Goal: Communication & Community: Answer question/provide support

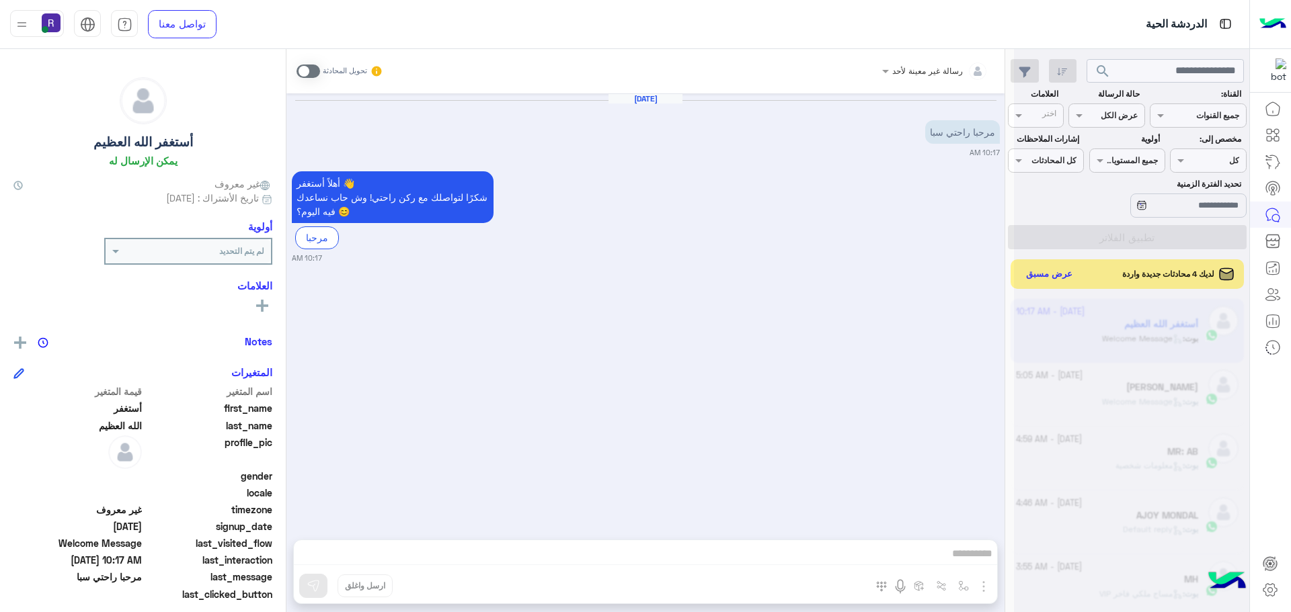
scroll to position [531, 0]
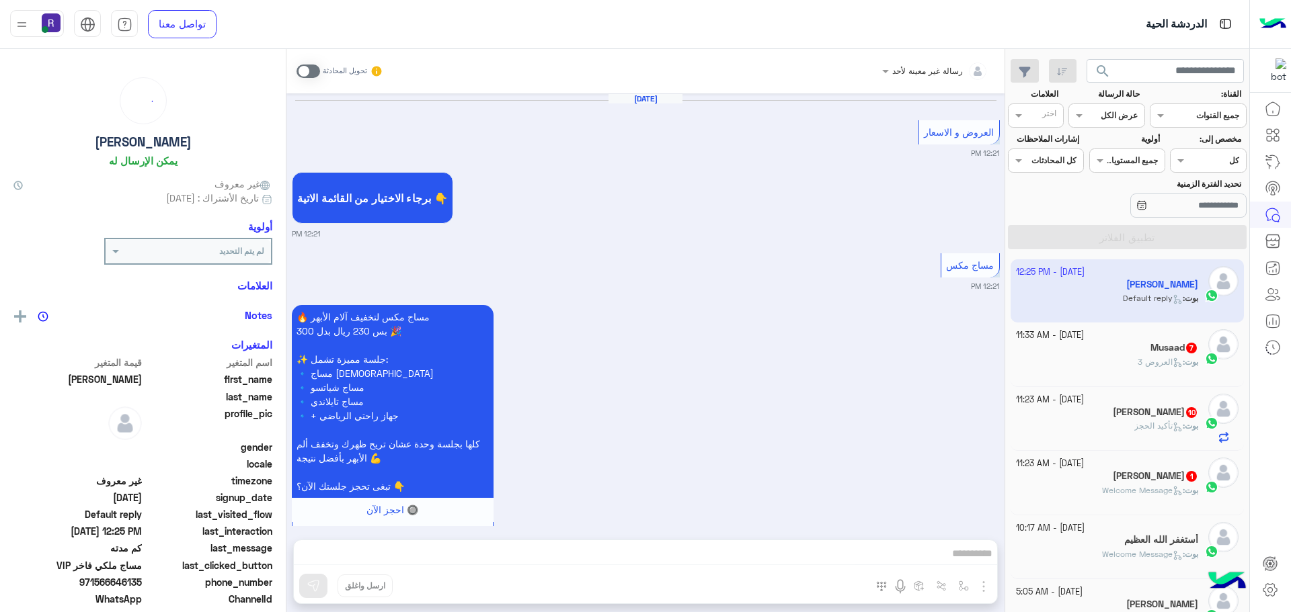
scroll to position [2360, 0]
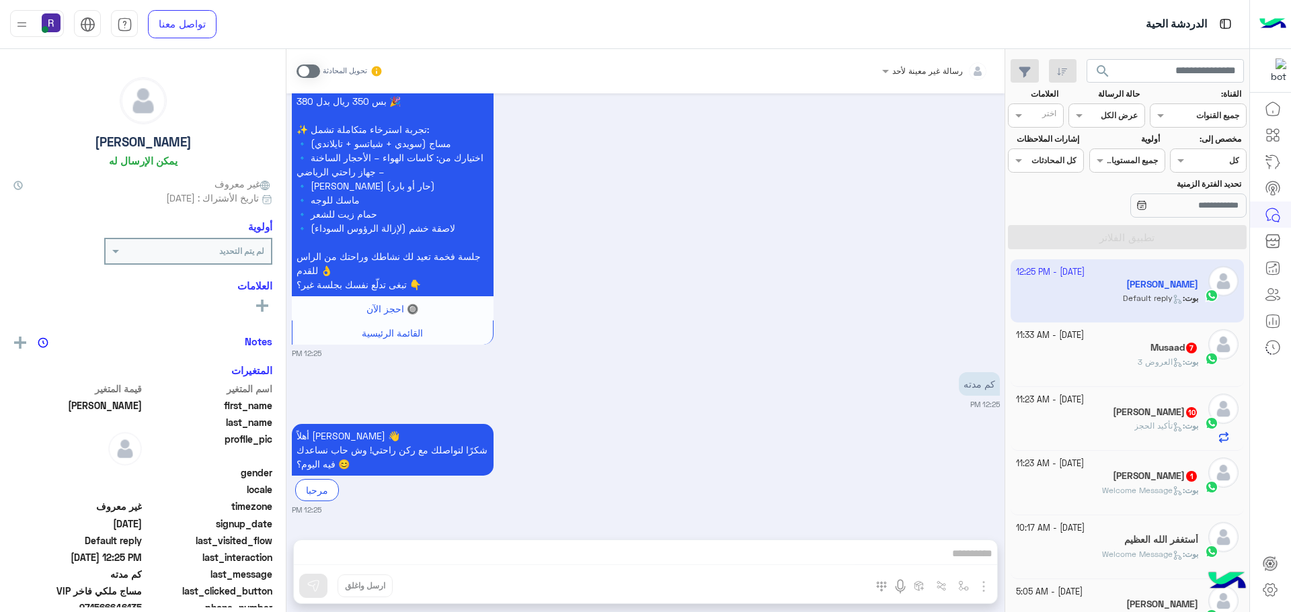
click at [1166, 351] on h5 "Musaad 7" at bounding box center [1174, 347] width 48 height 11
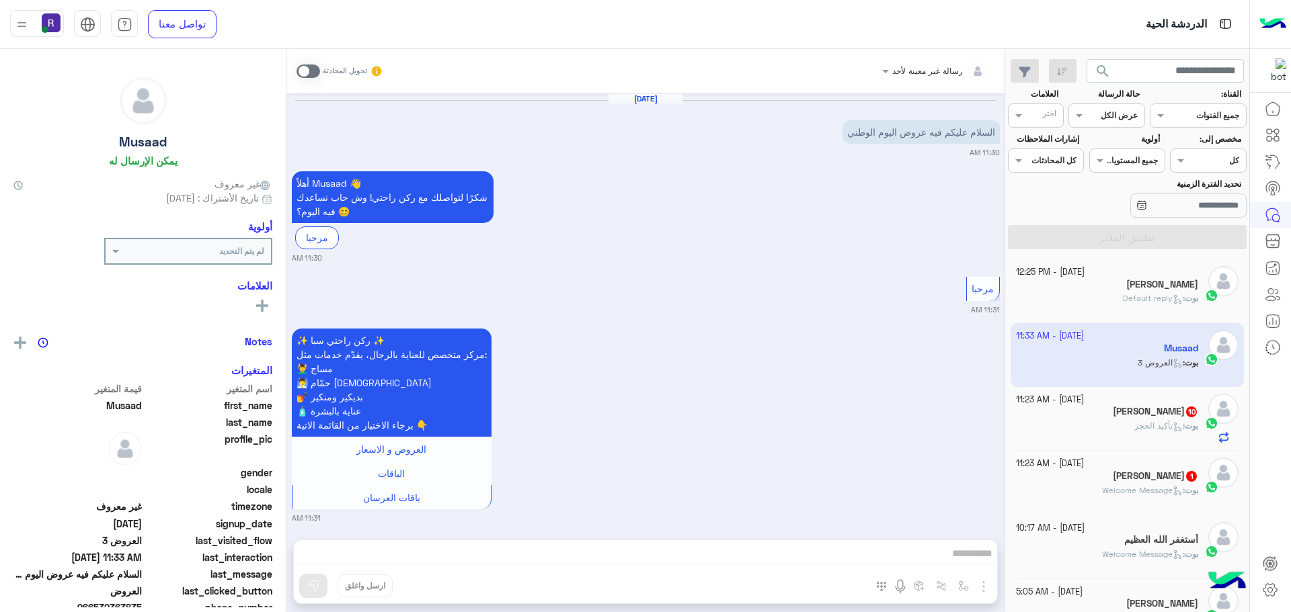
scroll to position [1304, 0]
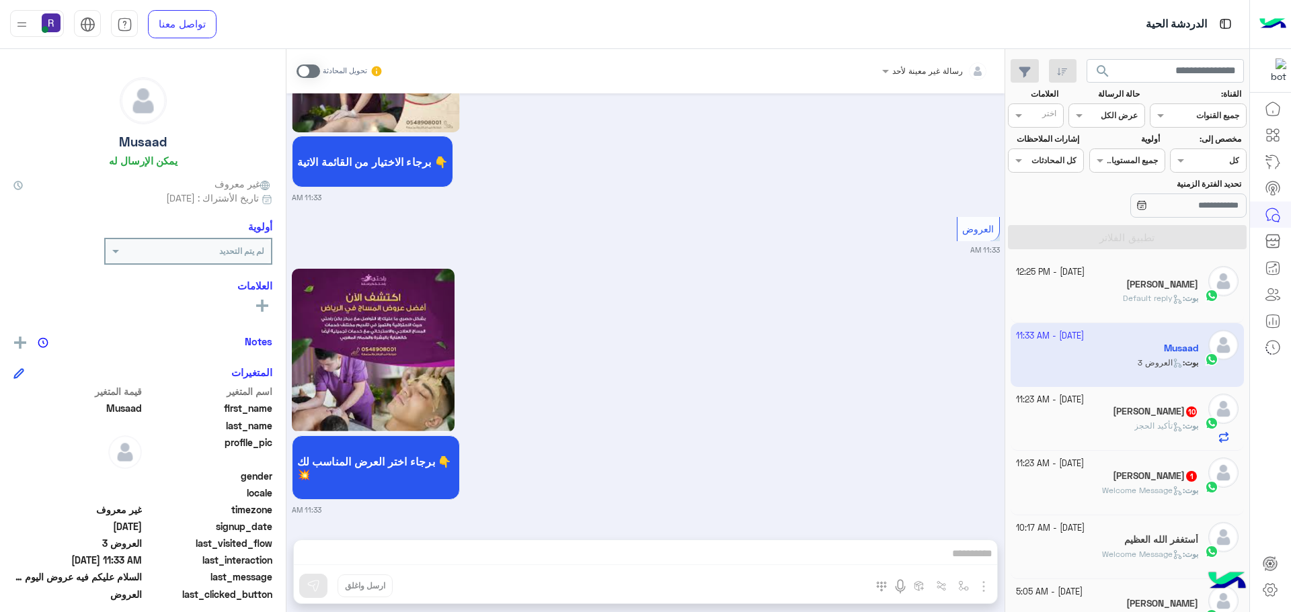
click at [1157, 403] on div "[DATE] - 11:23 AM" at bounding box center [1107, 400] width 183 height 13
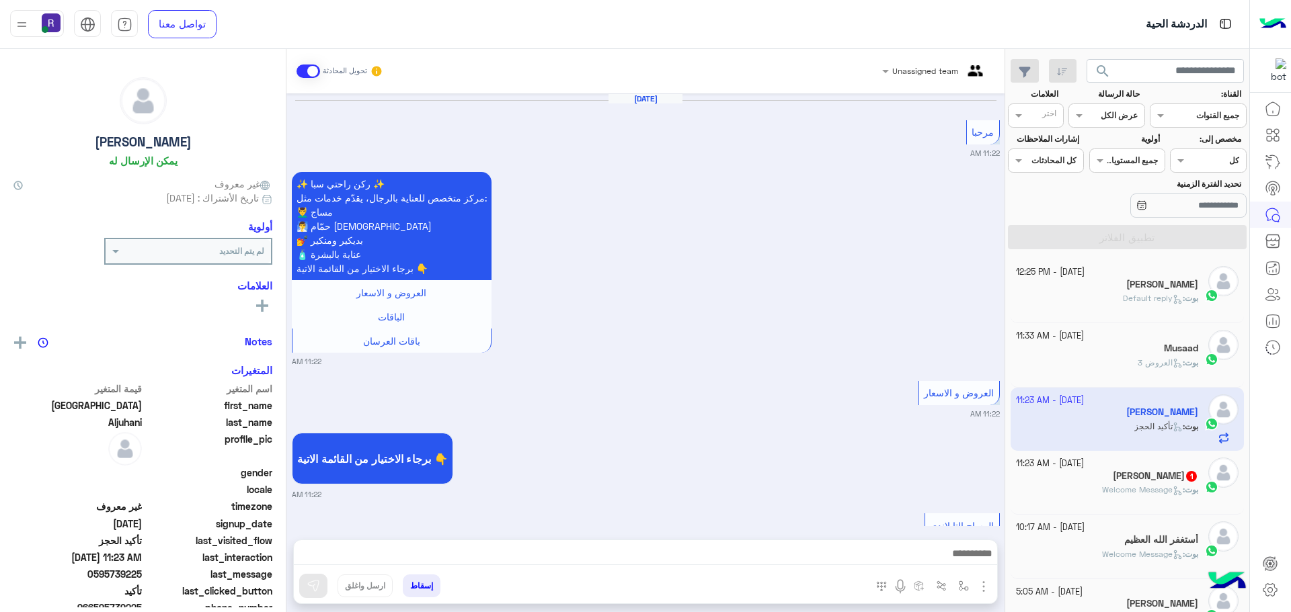
scroll to position [1203, 0]
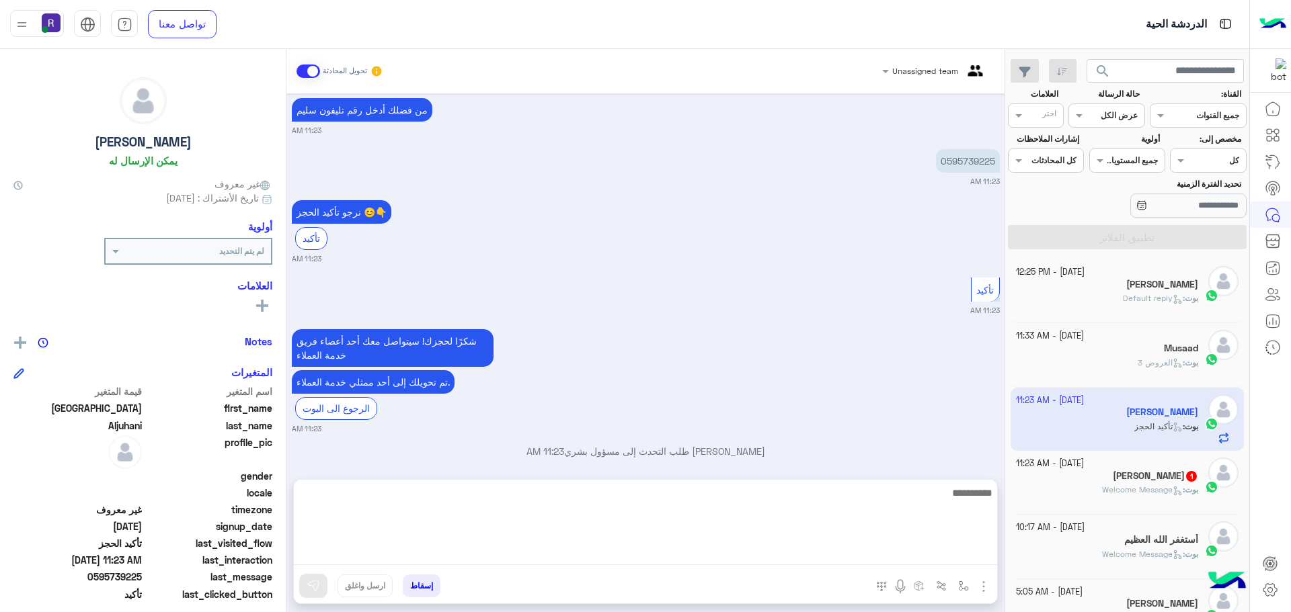
click at [731, 557] on textarea at bounding box center [645, 525] width 703 height 81
type textarea "**********"
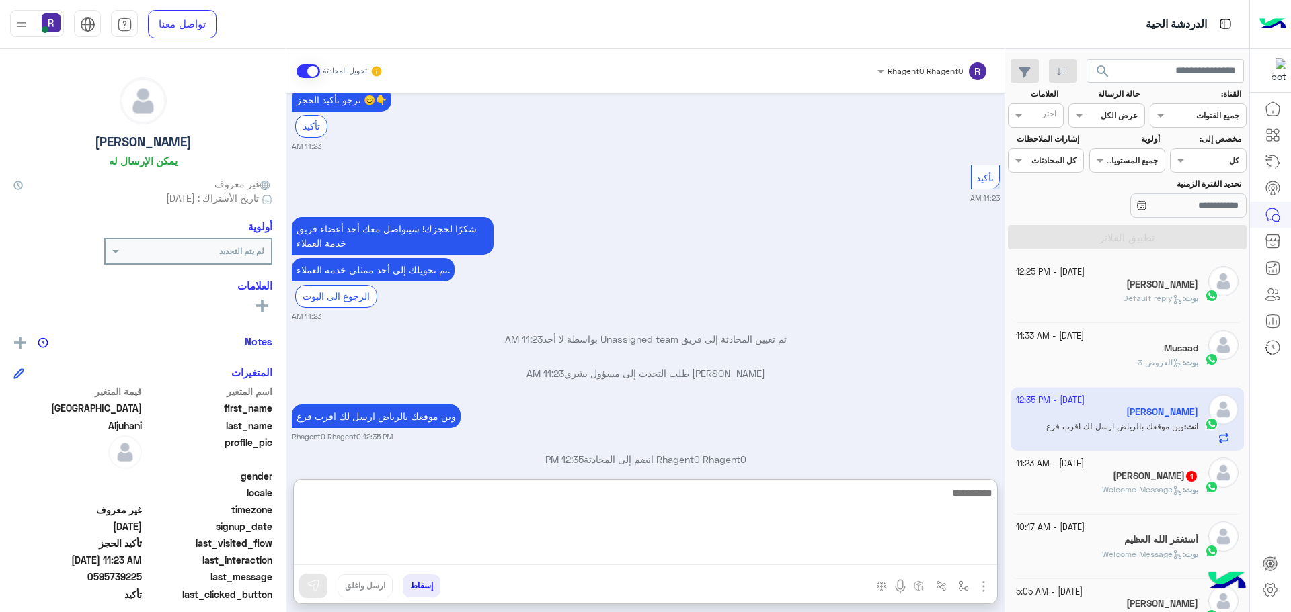
scroll to position [1349, 0]
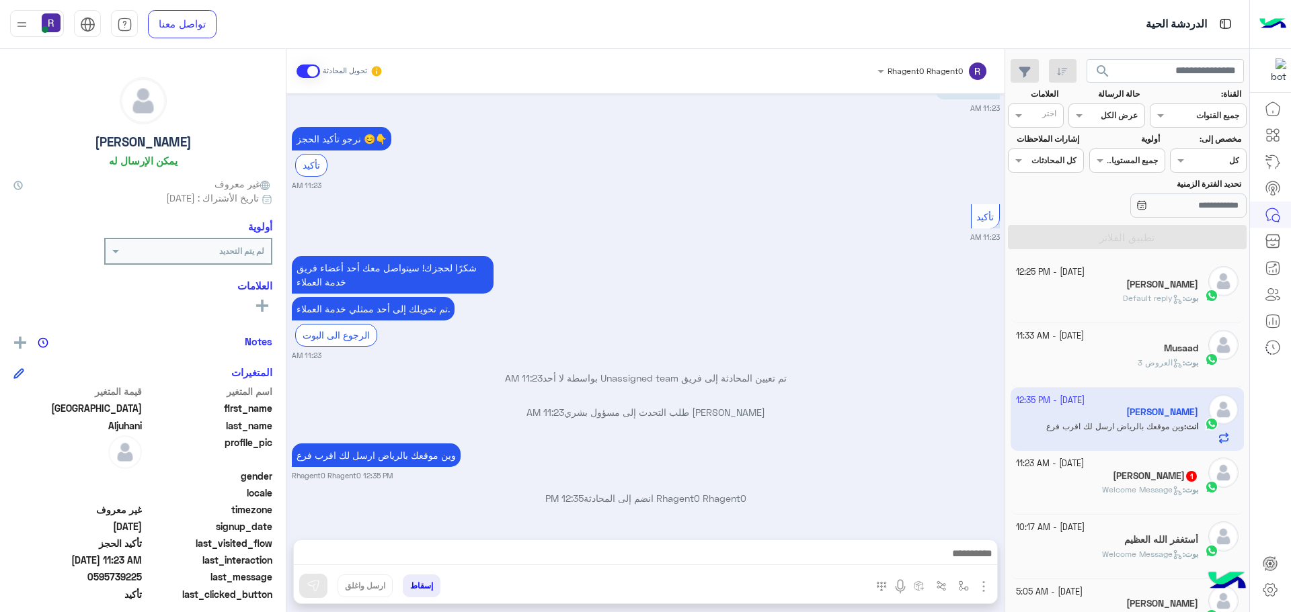
click at [1077, 469] on small "[DATE] - 11:23 AM" at bounding box center [1050, 464] width 68 height 13
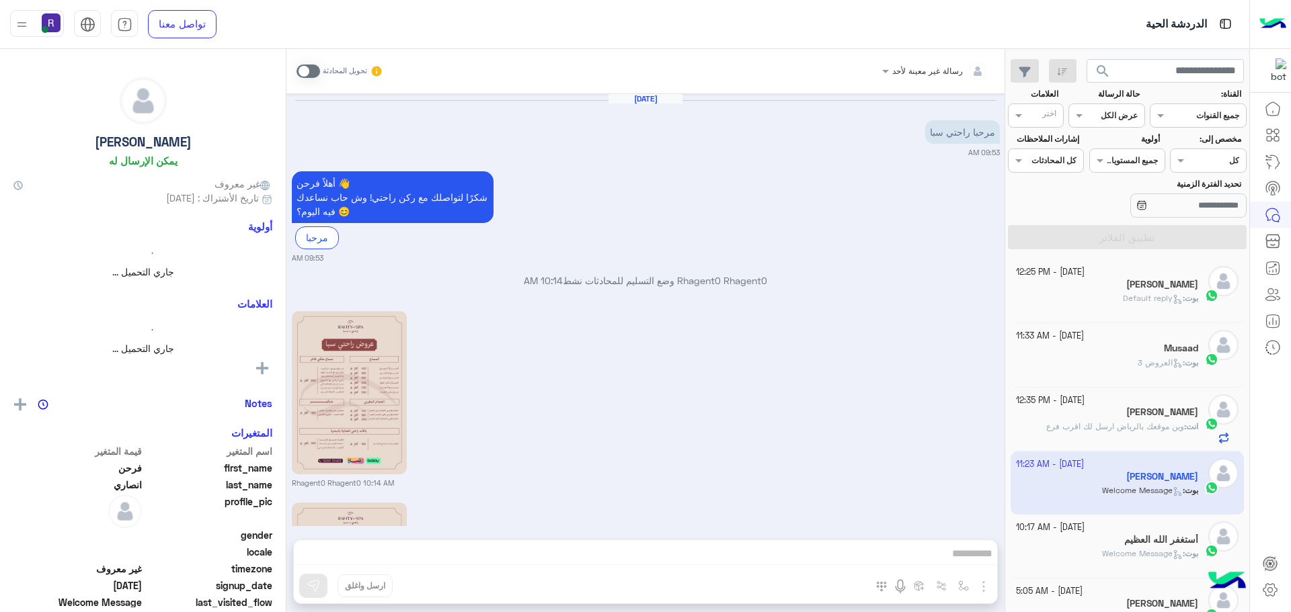
scroll to position [438, 0]
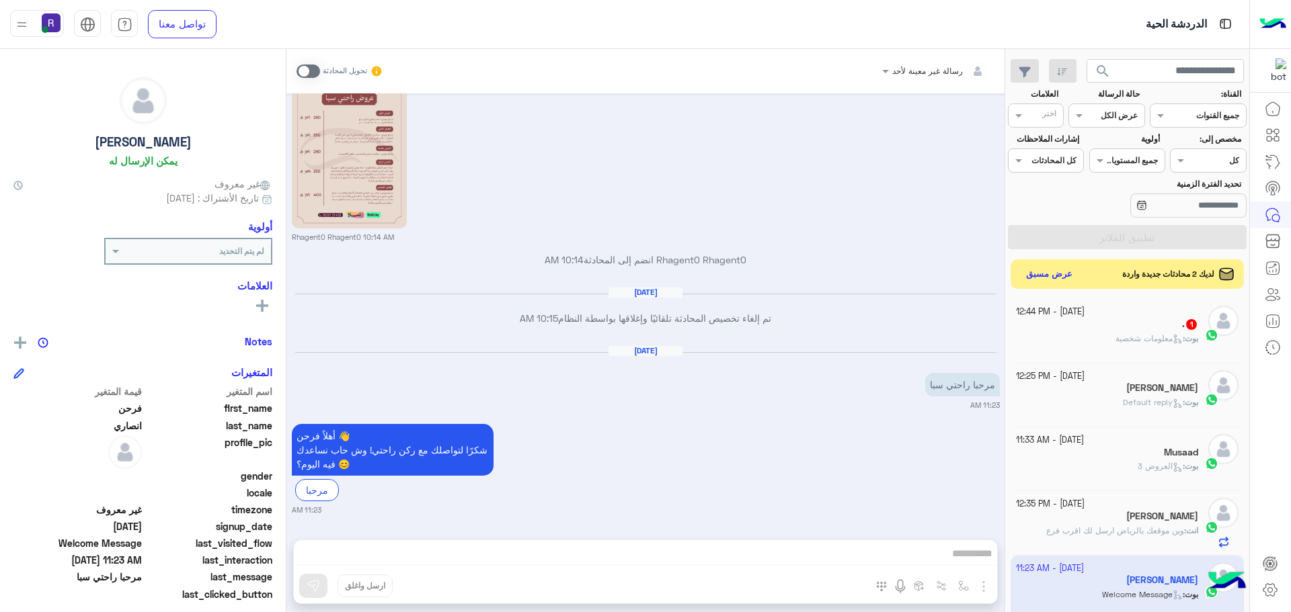
click at [1131, 339] on span "معلومات شخصية" at bounding box center [1148, 338] width 67 height 10
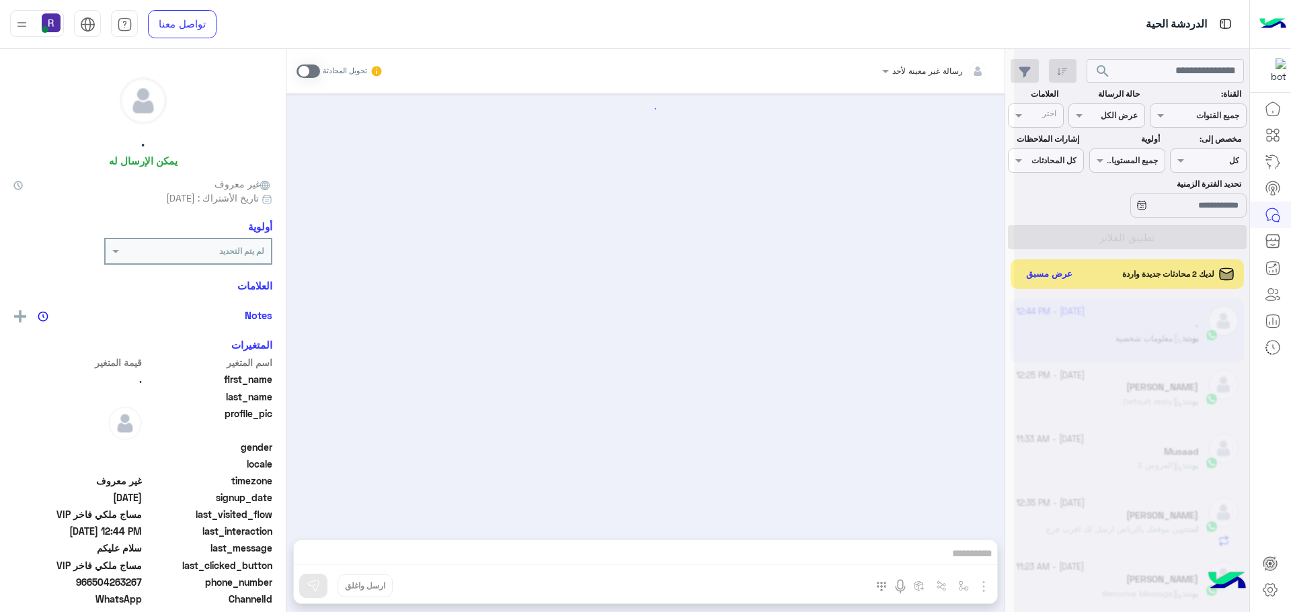
scroll to position [871, 0]
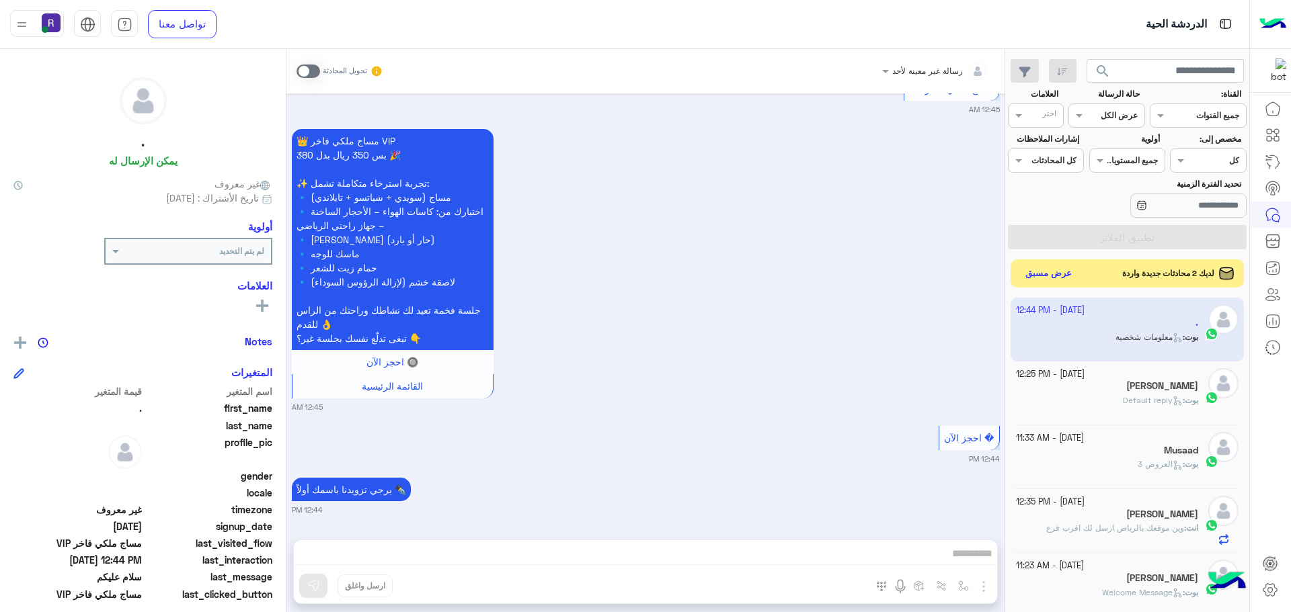
click at [1020, 279] on button "عرض مسبق" at bounding box center [1048, 274] width 56 height 18
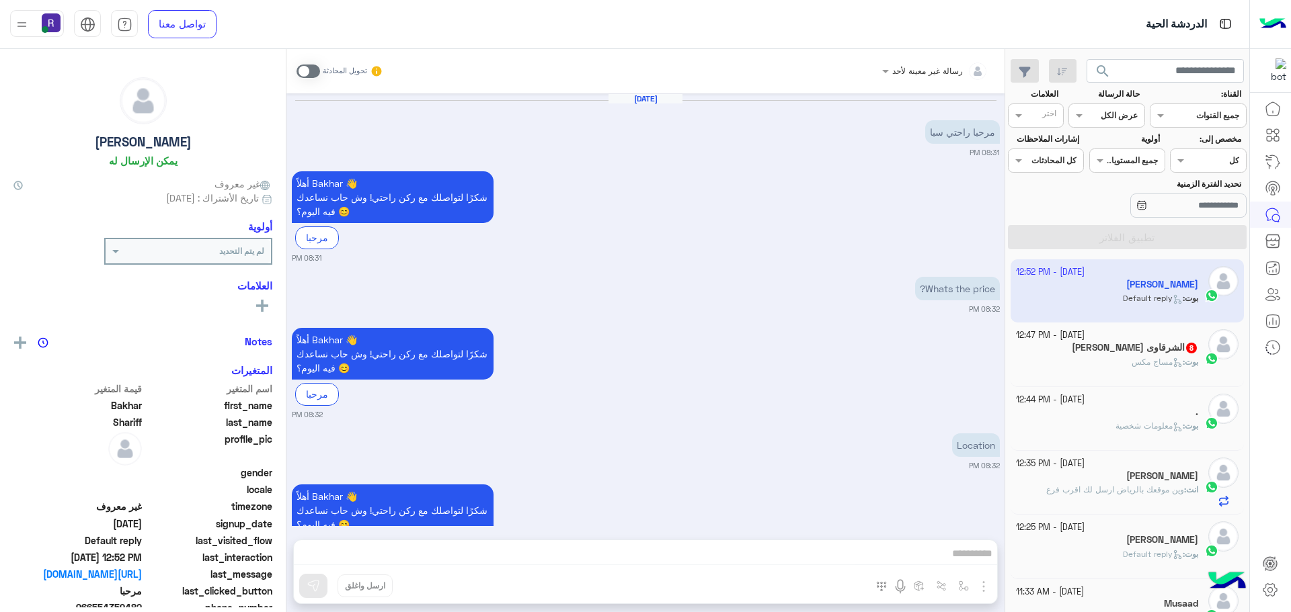
scroll to position [972, 0]
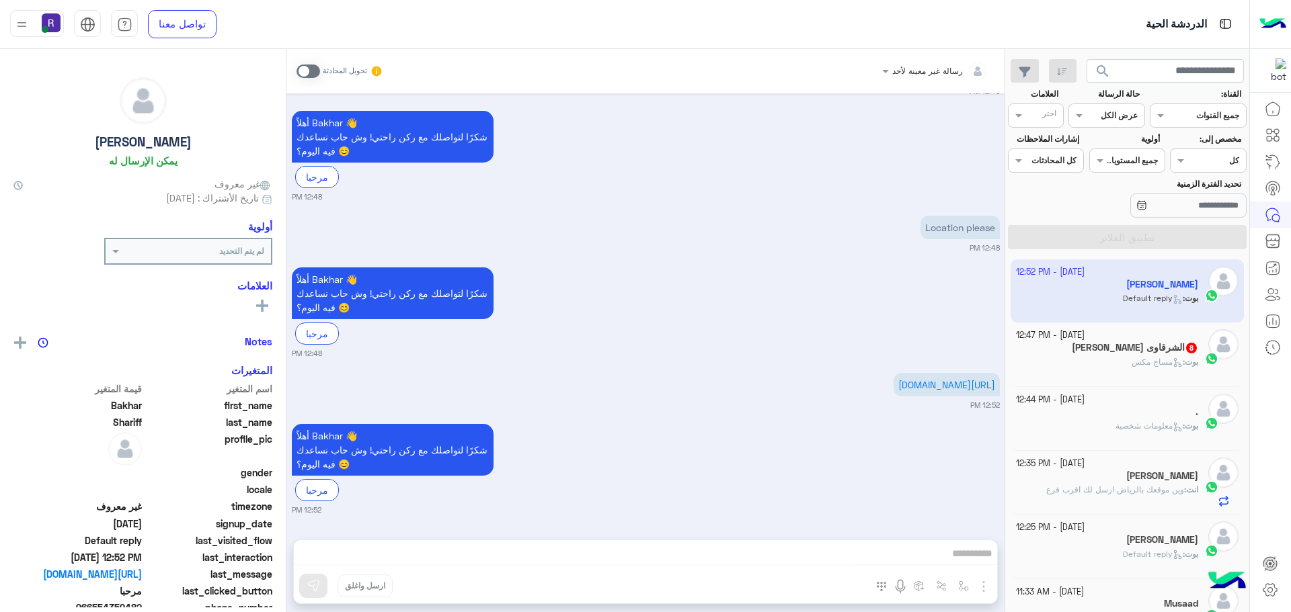
click at [1060, 360] on div "بوت : مساج مكس" at bounding box center [1107, 368] width 183 height 24
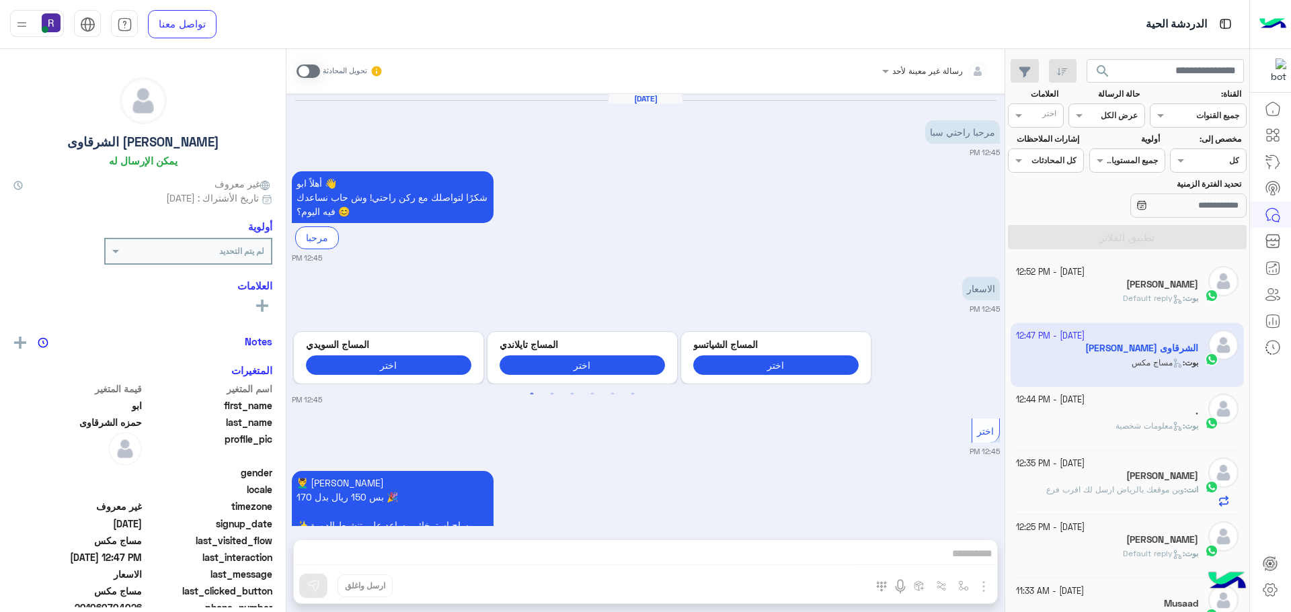
scroll to position [1407, 0]
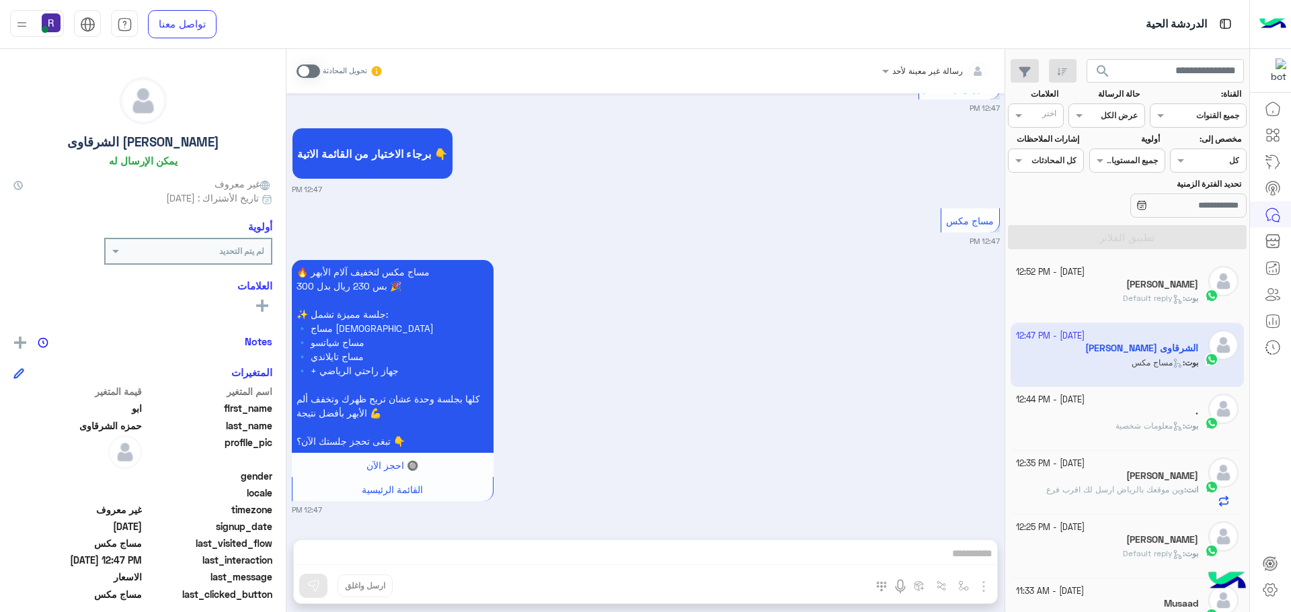
click at [1073, 409] on div "." at bounding box center [1107, 413] width 183 height 14
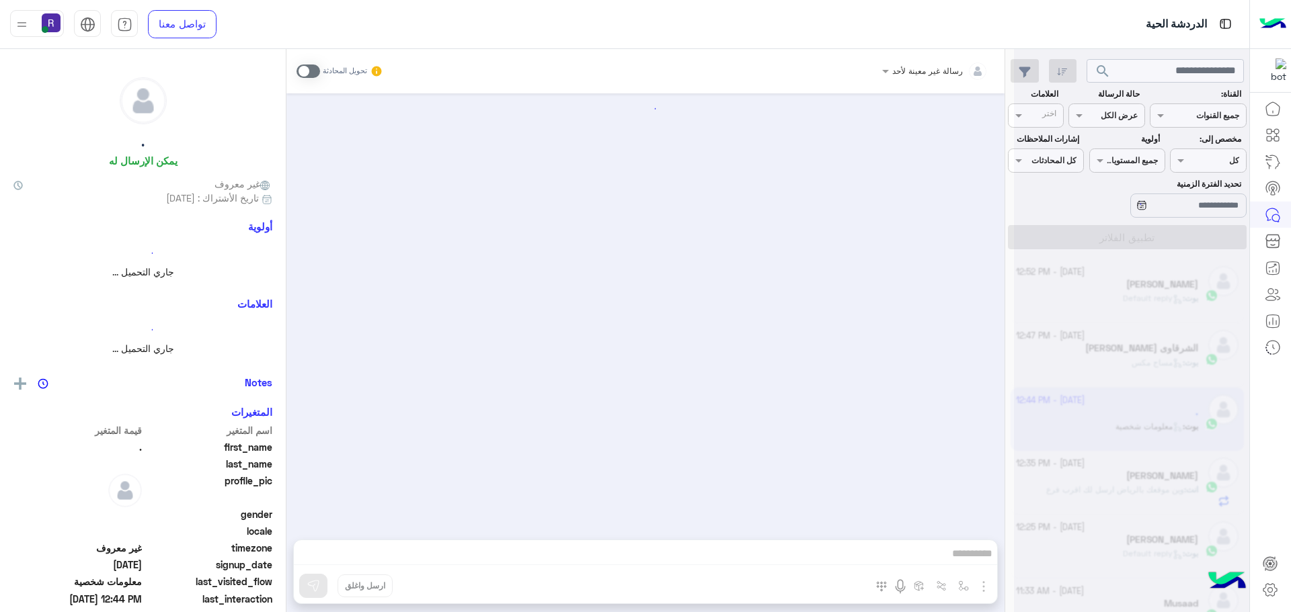
scroll to position [871, 0]
